Goal: Task Accomplishment & Management: Manage account settings

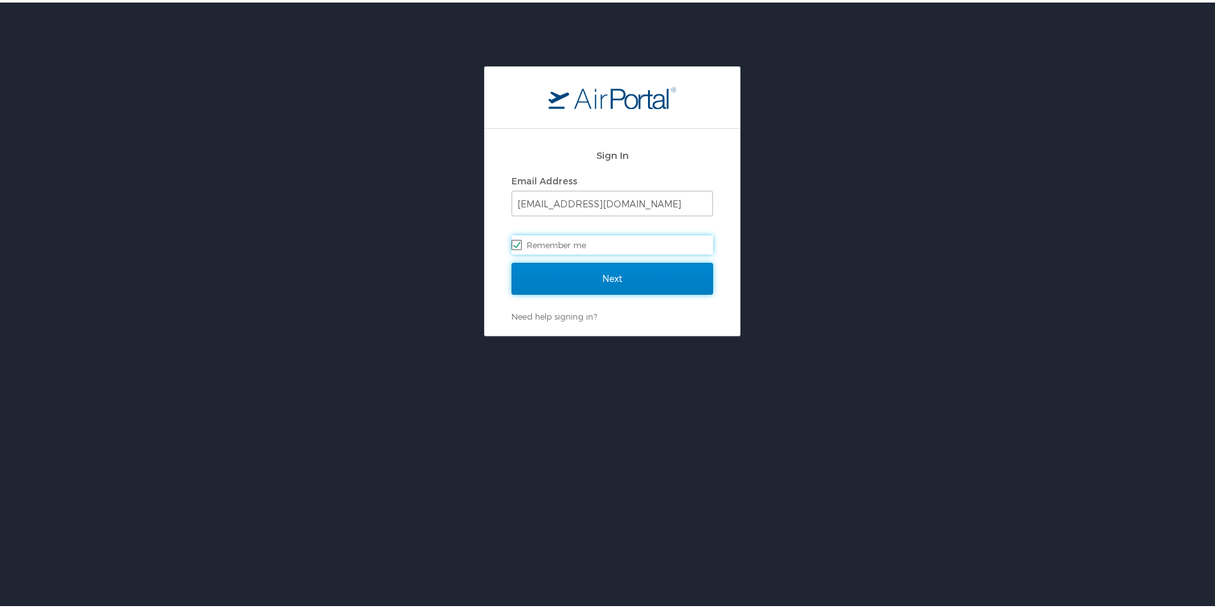
click at [574, 288] on input "Next" at bounding box center [613, 276] width 202 height 32
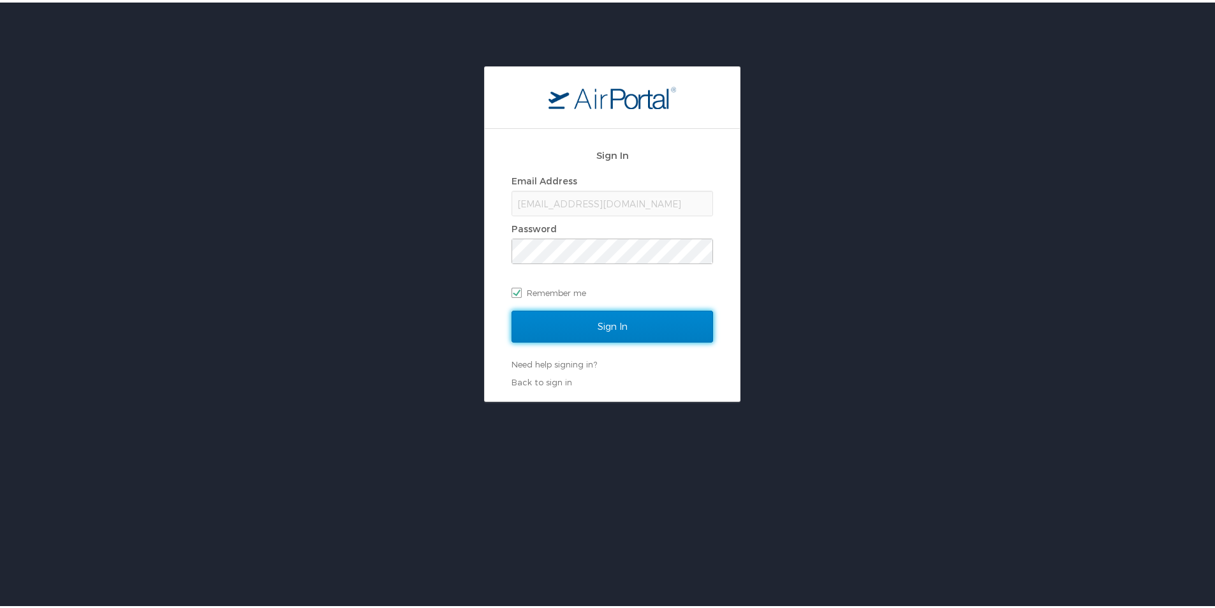
click at [602, 328] on input "Sign In" at bounding box center [613, 324] width 202 height 32
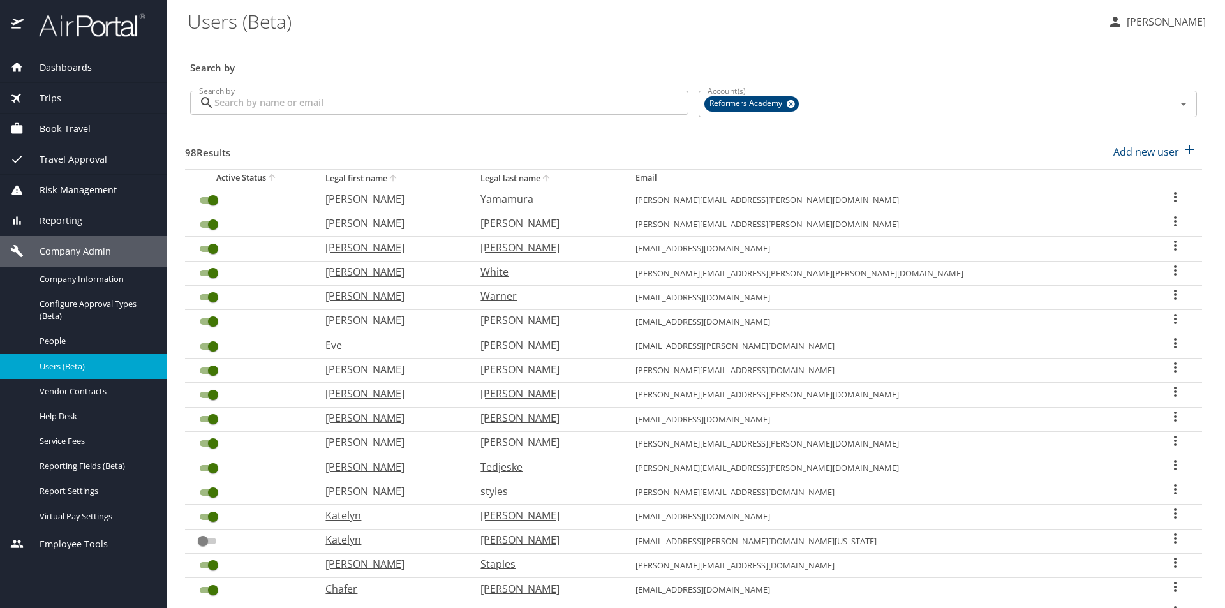
click at [70, 160] on span "Travel Approval" at bounding box center [66, 159] width 84 height 14
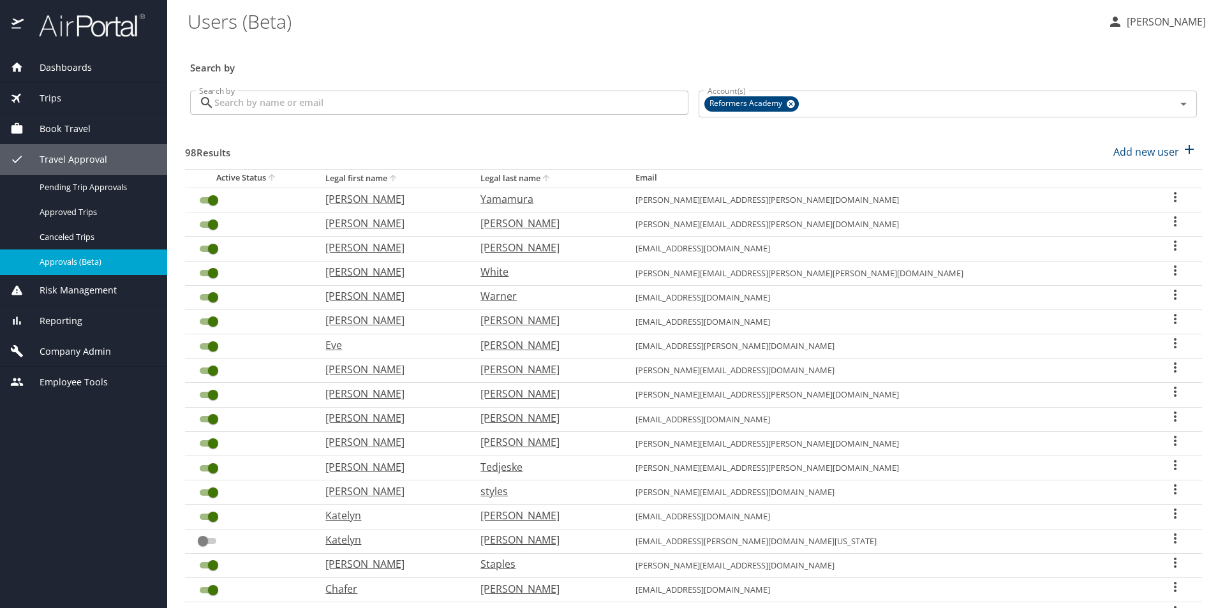
click at [82, 261] on span "Approvals (Beta)" at bounding box center [96, 262] width 112 height 12
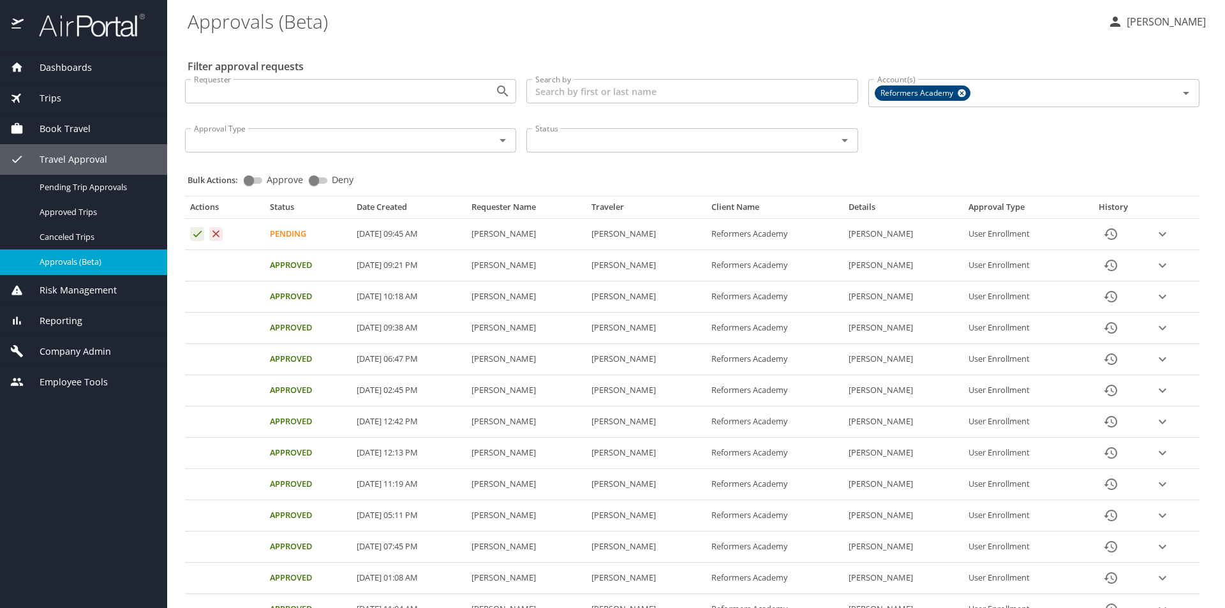
click at [197, 233] on icon "Approval table" at bounding box center [197, 234] width 12 height 12
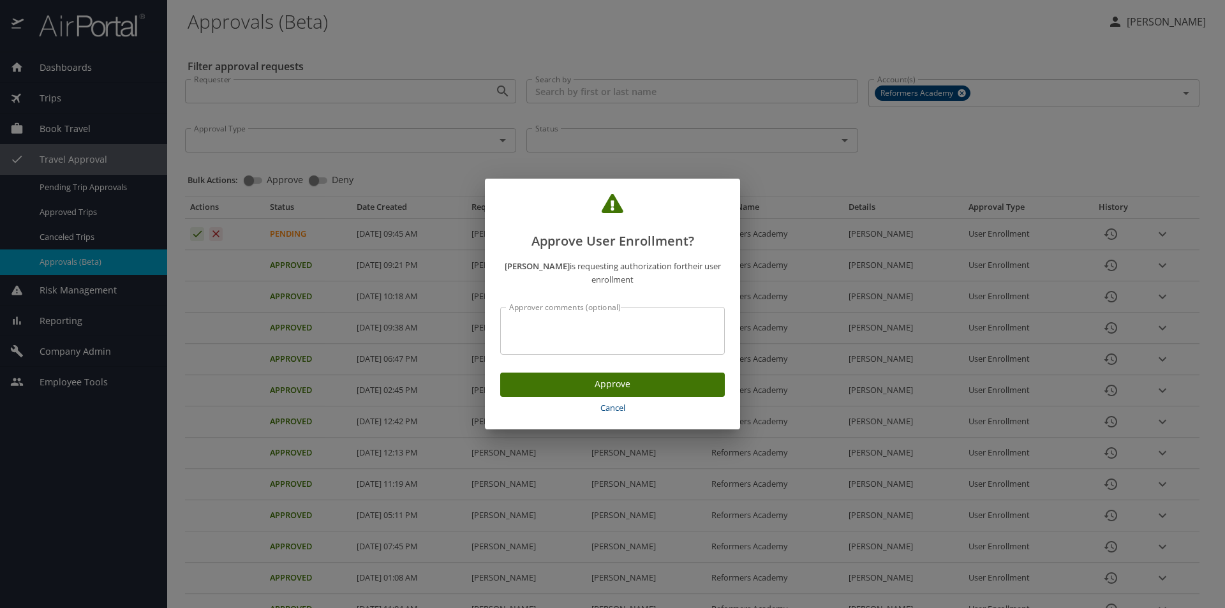
click at [583, 389] on span "Approve" at bounding box center [612, 384] width 204 height 16
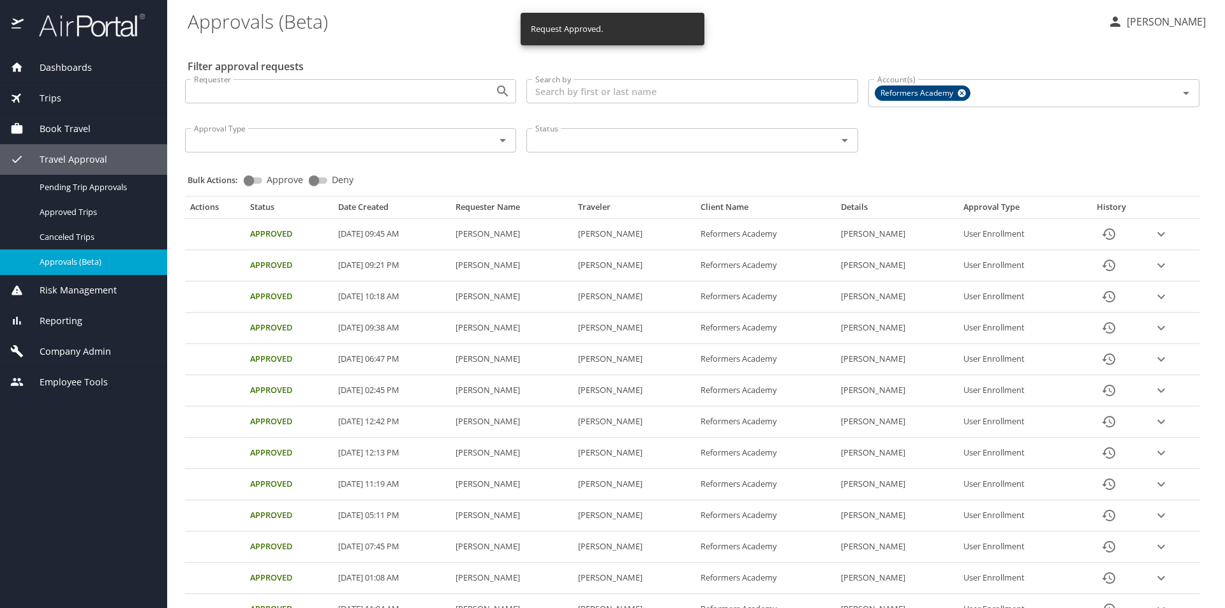
click at [70, 118] on div "Book Travel" at bounding box center [83, 129] width 167 height 31
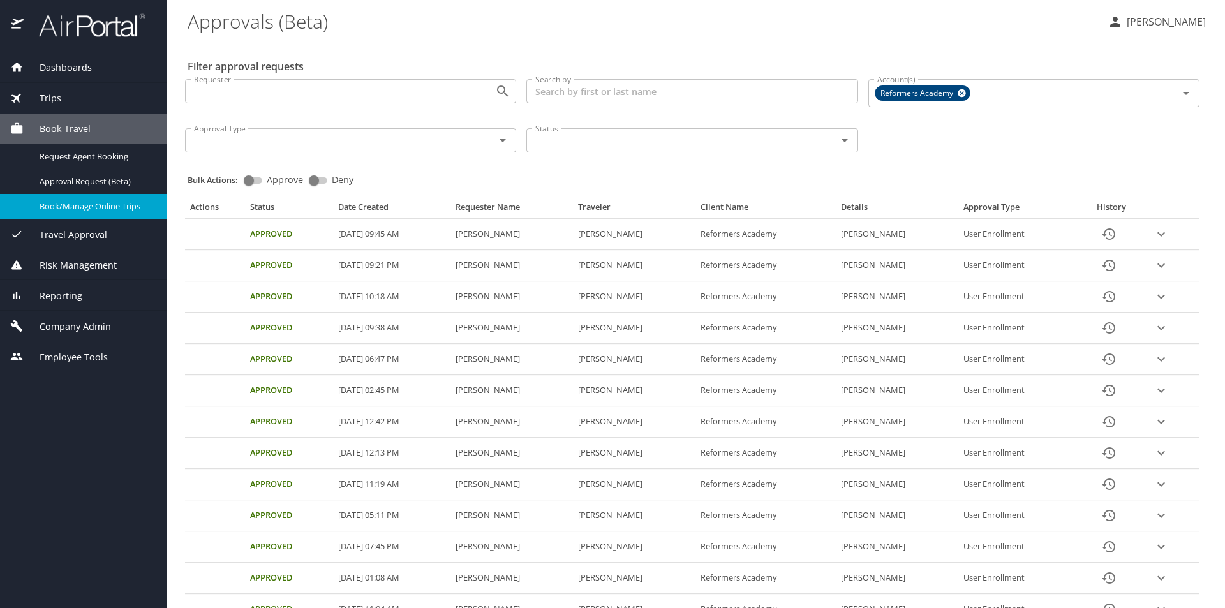
click at [73, 202] on span "Book/Manage Online Trips" at bounding box center [96, 206] width 112 height 12
click at [103, 205] on span "Book/Manage Online Trips" at bounding box center [96, 206] width 112 height 12
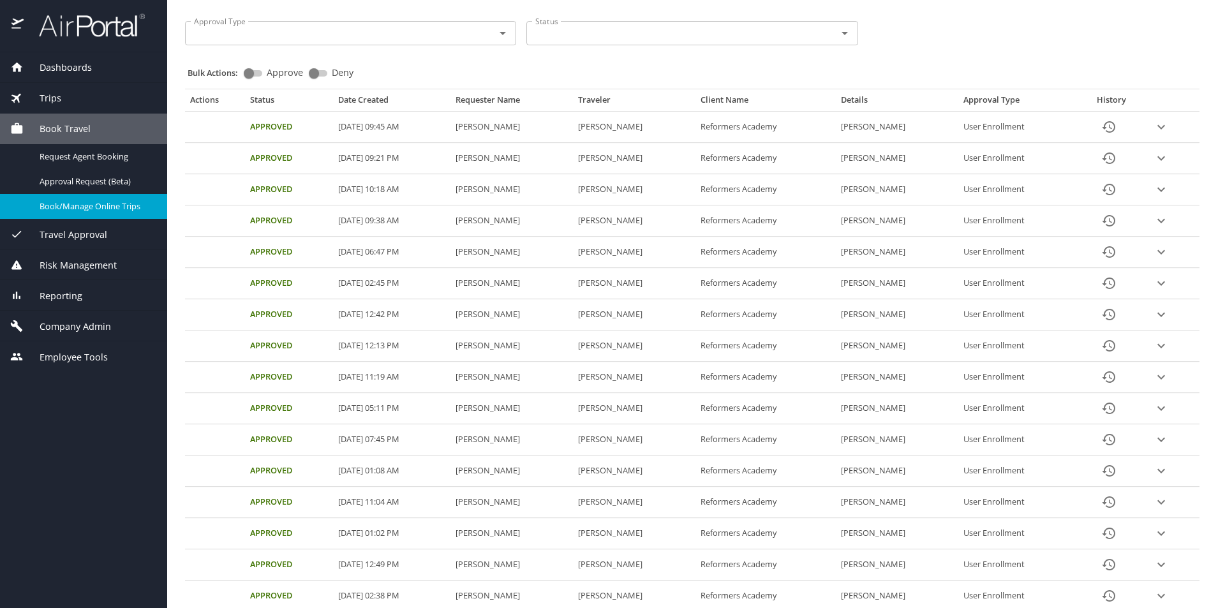
scroll to position [128, 0]
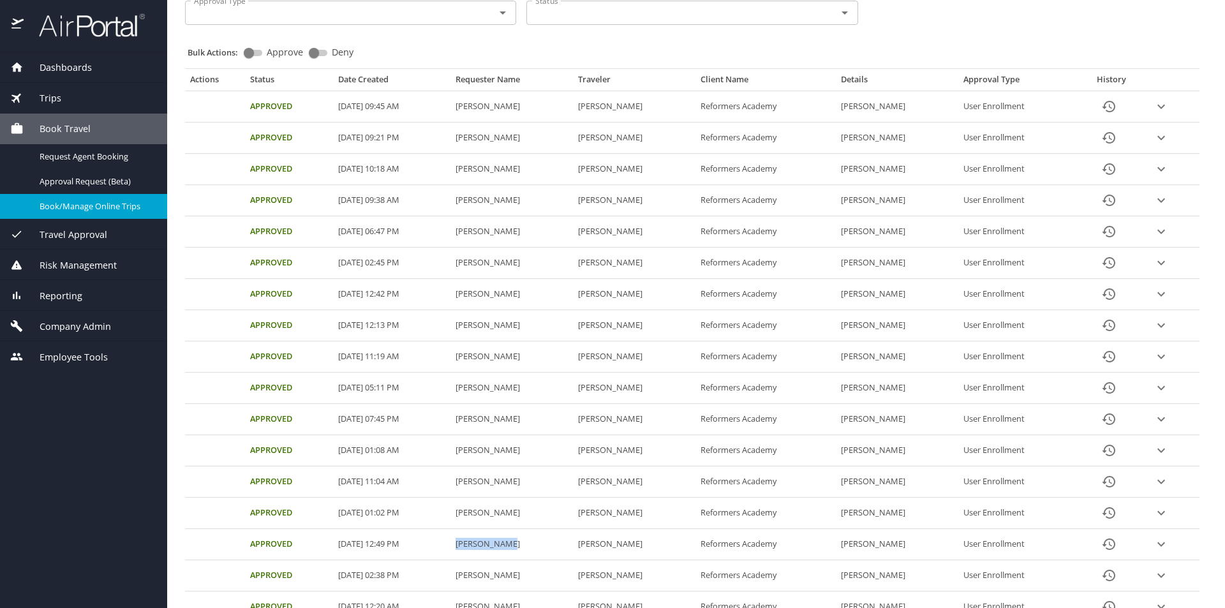
drag, startPoint x: 456, startPoint y: 544, endPoint x: 516, endPoint y: 545, distance: 60.0
click at [516, 545] on td "Amanda Rapacz" at bounding box center [511, 544] width 122 height 31
click at [72, 100] on div "Trips" at bounding box center [83, 98] width 147 height 14
